Goal: Information Seeking & Learning: Find specific fact

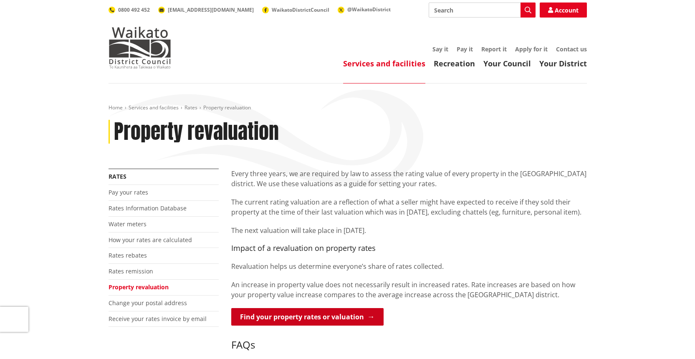
scroll to position [55, 0]
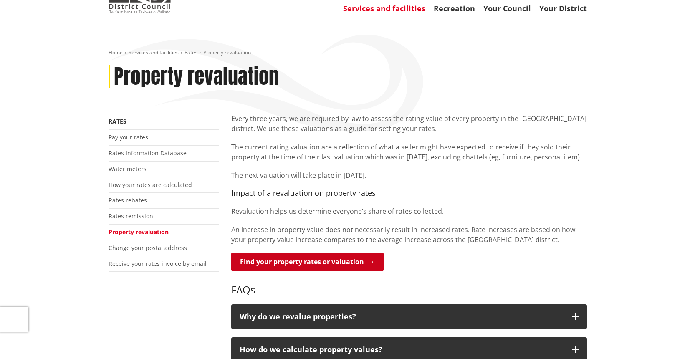
click at [303, 259] on link "Find your property rates or valuation" at bounding box center [307, 262] width 152 height 18
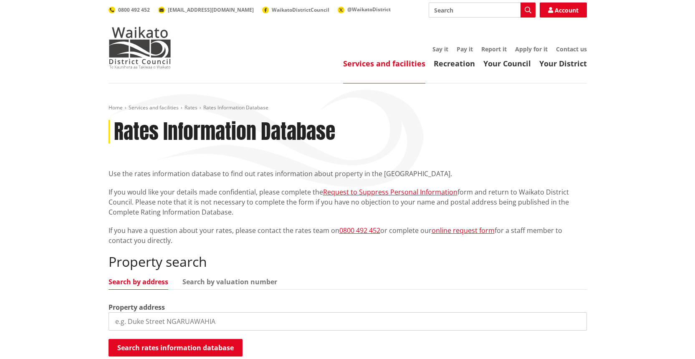
click at [202, 318] on input "search" at bounding box center [348, 321] width 479 height 18
drag, startPoint x: 212, startPoint y: 316, endPoint x: 112, endPoint y: 307, distance: 100.2
click at [112, 307] on div "Property address" at bounding box center [348, 316] width 479 height 28
click at [181, 321] on input "search" at bounding box center [348, 321] width 479 height 18
paste input "491 Harrisville Road"
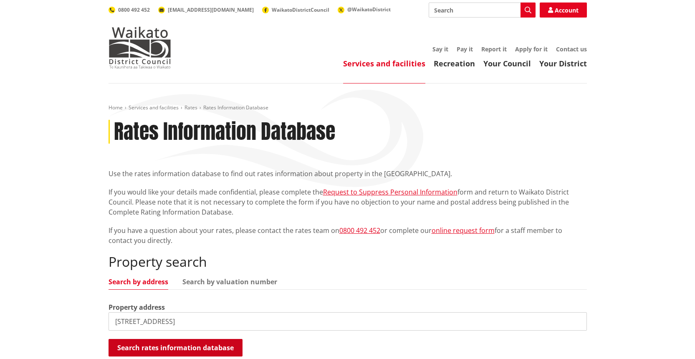
type input "491 Harrisville Road"
click at [174, 351] on button "Search rates information database" at bounding box center [176, 348] width 134 height 18
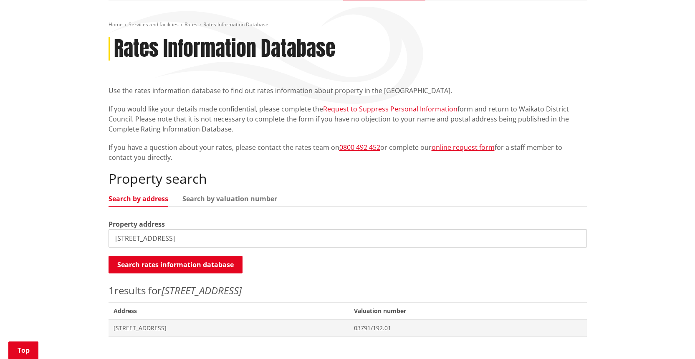
scroll to position [112, 0]
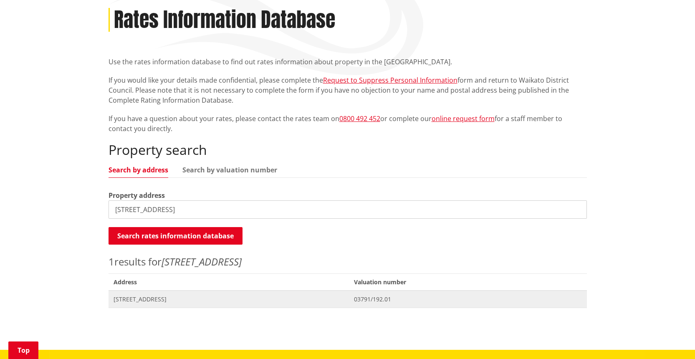
click at [143, 300] on span "491 Harrisville Road PUKEKOHE" at bounding box center [229, 299] width 231 height 8
